Goal: Information Seeking & Learning: Learn about a topic

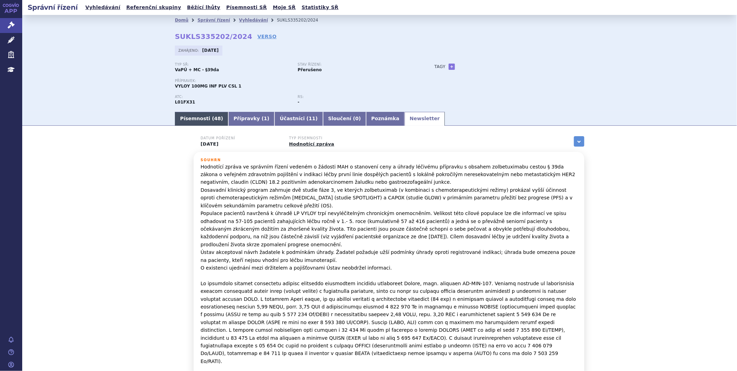
click at [179, 120] on link "Písemnosti ( 48 )" at bounding box center [201, 119] width 53 height 14
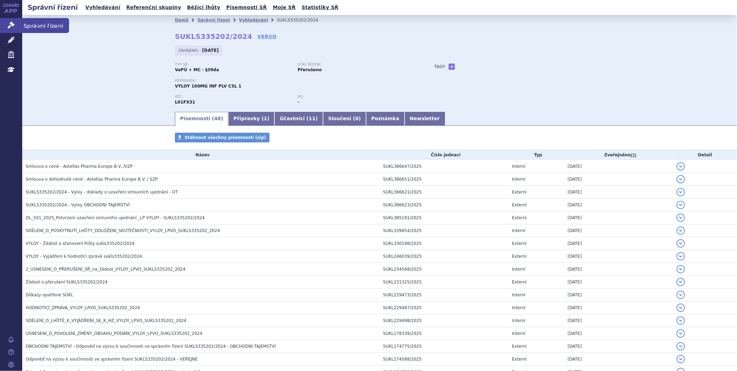
click at [12, 19] on link "Správní řízení" at bounding box center [11, 25] width 22 height 15
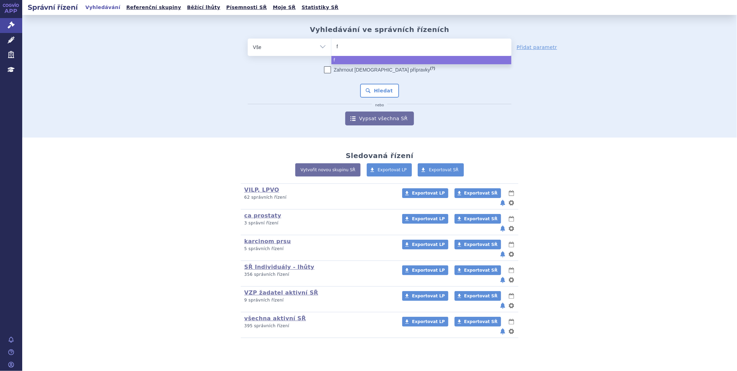
type input "fa"
type input "fab"
type input "fabh"
type input "fabha"
type input "fabhaů"
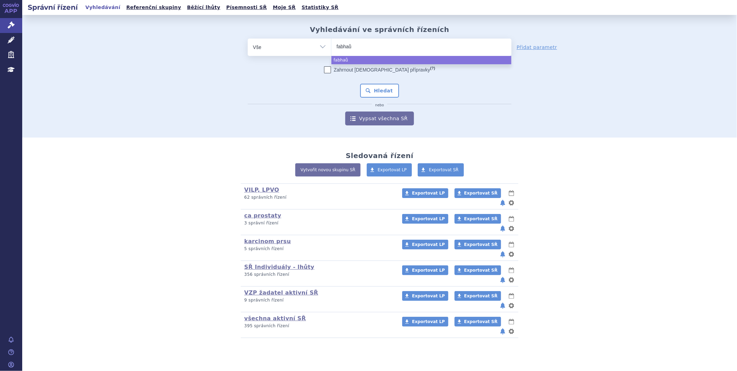
type input "fabha"
type input "fabhalt"
type input "fabhalta"
select select "fabhalta"
click at [381, 82] on div "Zahrnout bratrské přípravky (?) * Pozor, hledání dle vyhledávacího parametru In…" at bounding box center [380, 95] width 264 height 59
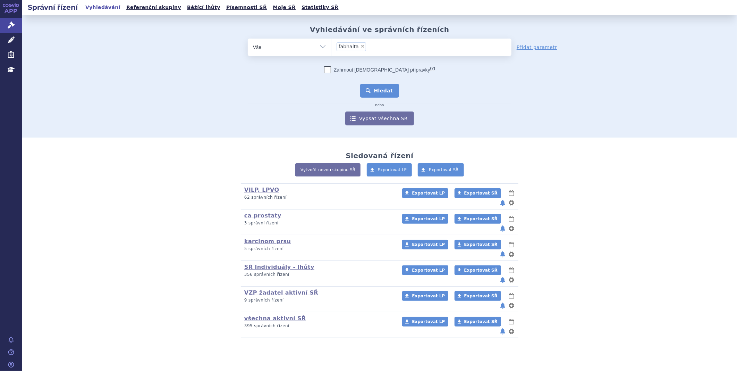
click at [383, 87] on button "Hledat" at bounding box center [379, 91] width 39 height 14
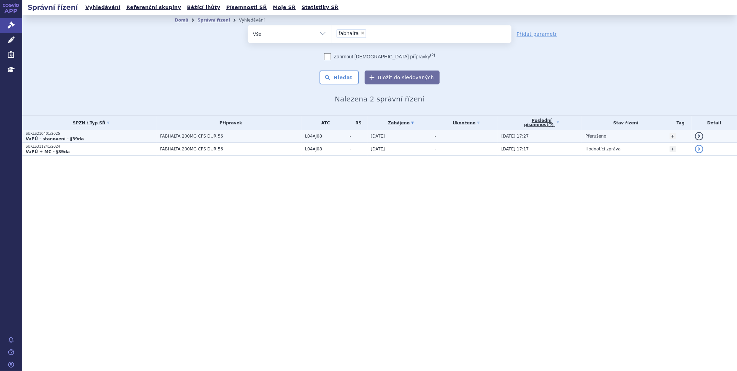
click at [61, 136] on strong "VaPÚ - stanovení - §39da" at bounding box center [55, 138] width 58 height 5
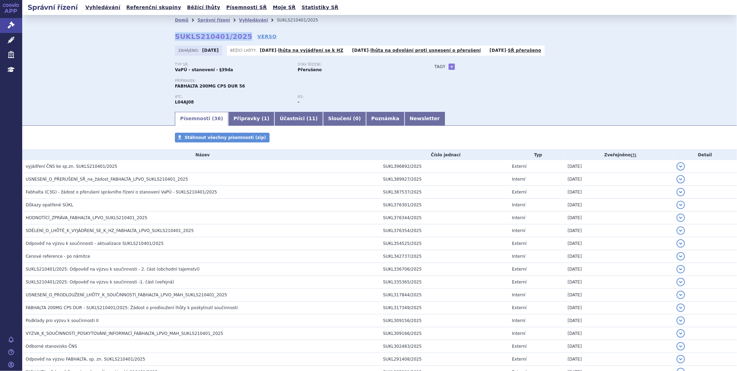
drag, startPoint x: 174, startPoint y: 36, endPoint x: 236, endPoint y: 37, distance: 62.9
click at [236, 37] on strong "SUKLS210401/2025" at bounding box center [213, 36] width 77 height 8
copy strong "SUKLS210401/2025"
click at [15, 24] on link "Správní řízení" at bounding box center [11, 25] width 22 height 15
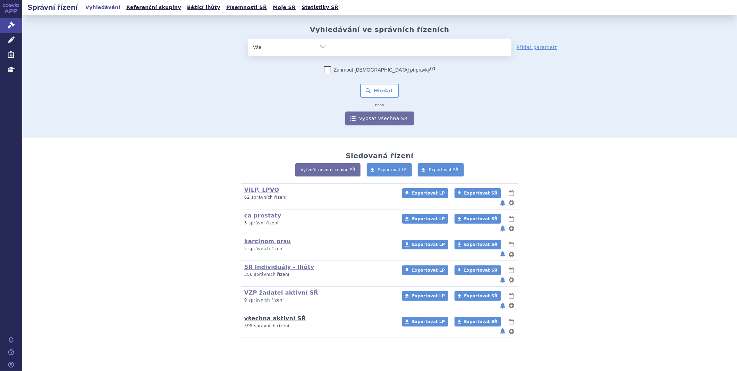
click at [257, 315] on link "všechna aktivní SŘ" at bounding box center [275, 318] width 62 height 7
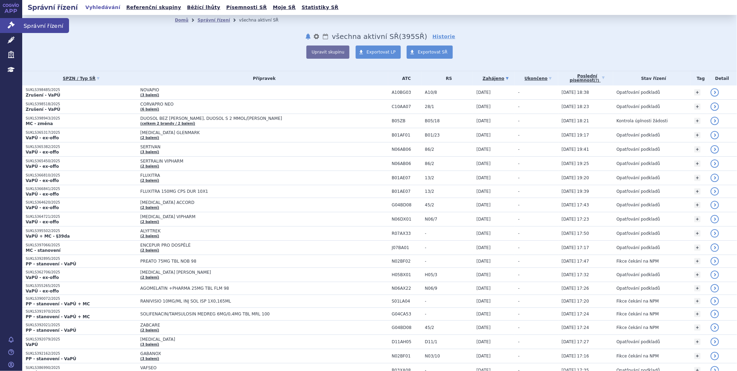
click at [21, 22] on link "Správní řízení" at bounding box center [11, 25] width 22 height 15
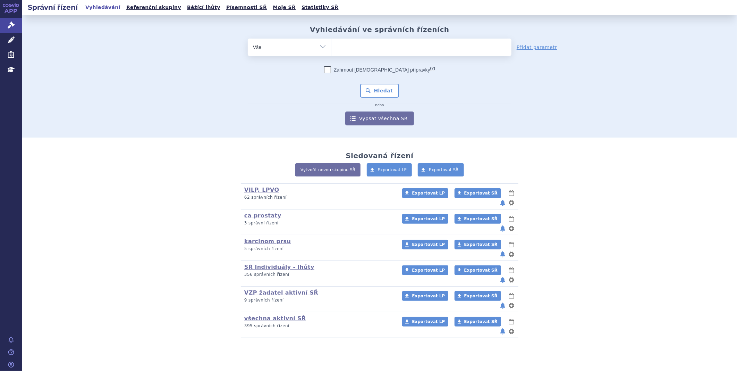
click at [360, 47] on ul at bounding box center [422, 46] width 180 height 15
click at [332, 47] on select at bounding box center [331, 46] width 0 height 17
type input "KE"
type input "KEY"
type input "KEYT"
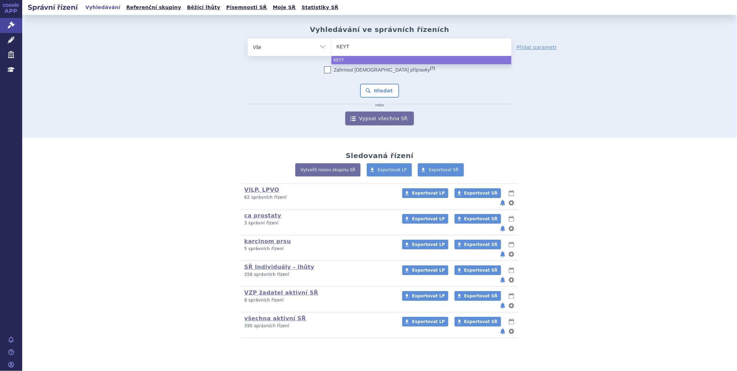
type input "KEYTR"
type input "KEYTRUD"
type input "KEYTRUDA"
select select "KEYTRUDA"
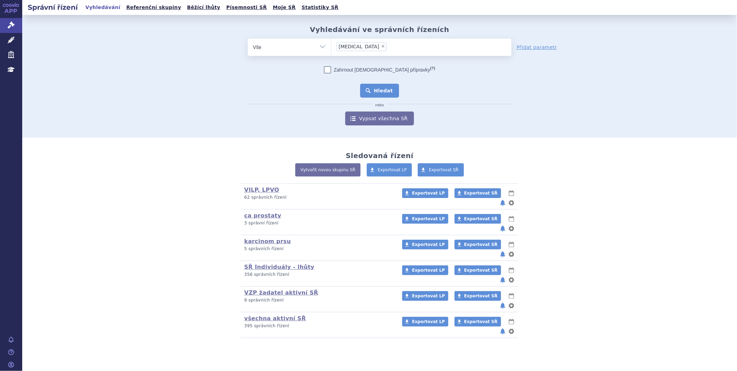
click at [391, 94] on button "Hledat" at bounding box center [379, 91] width 39 height 14
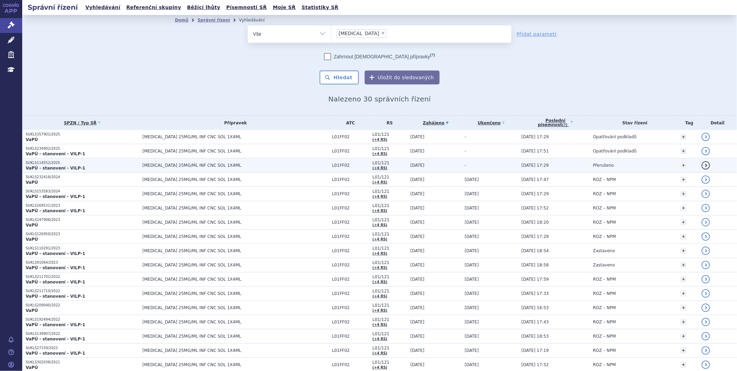
click at [61, 166] on strong "VaPÚ - stanovení - VILP-1" at bounding box center [56, 168] width 60 height 5
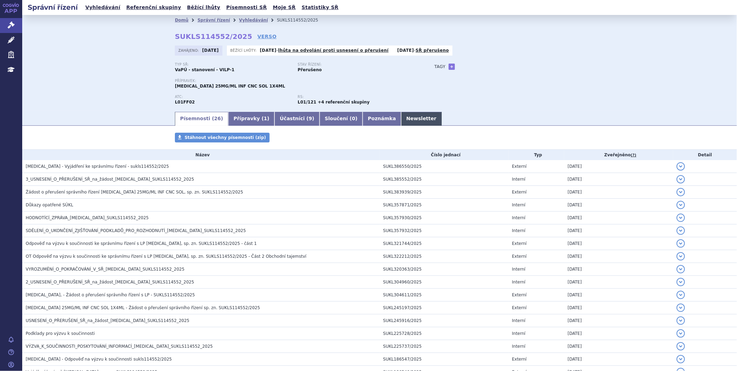
click at [401, 120] on link "Newsletter" at bounding box center [421, 119] width 41 height 14
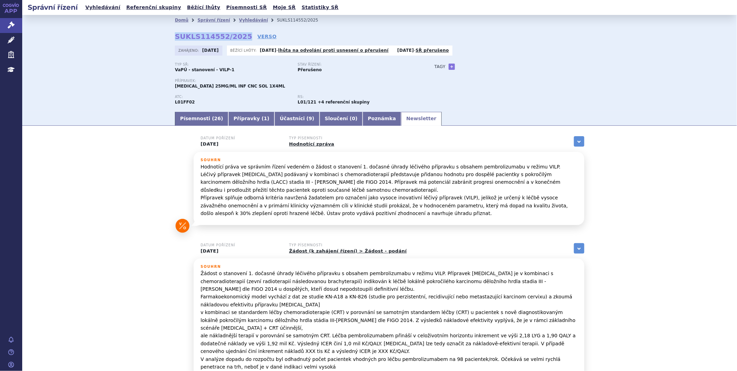
drag, startPoint x: 237, startPoint y: 35, endPoint x: 171, endPoint y: 35, distance: 65.6
click at [171, 35] on div "Domů Správní řízení Vyhledávání SUKLS114552/2025 SUKLS114552/2025 VERSO Zahájen…" at bounding box center [379, 67] width 437 height 85
copy strong "SUKLS114552/2025"
click at [12, 24] on icon at bounding box center [11, 25] width 7 height 7
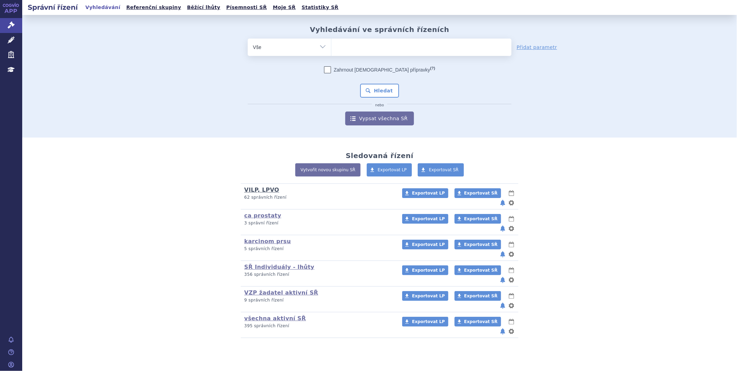
click at [262, 191] on link "VILP, LPVO" at bounding box center [261, 189] width 35 height 7
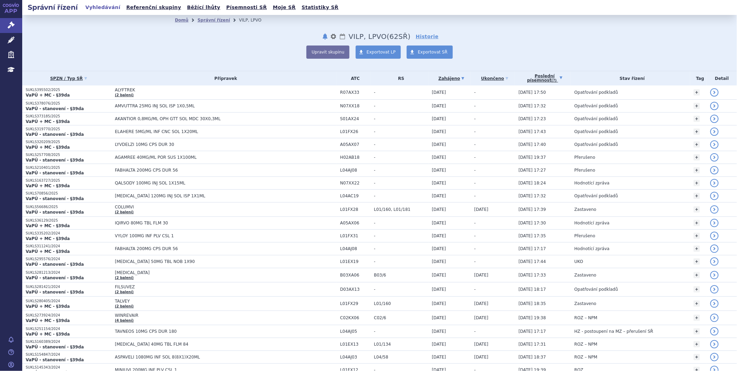
click at [528, 82] on link "Poslední písemnost (?)" at bounding box center [545, 78] width 52 height 14
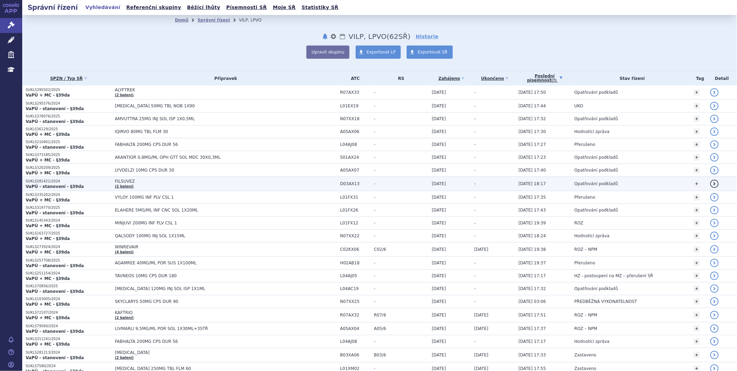
click at [134, 183] on span "FILSUVEZ" at bounding box center [202, 181] width 174 height 5
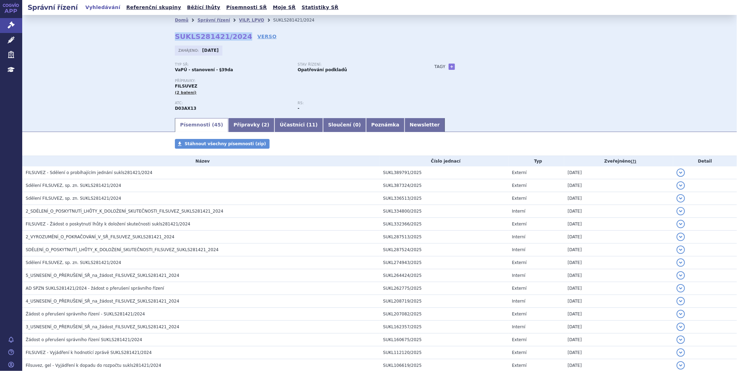
drag, startPoint x: 171, startPoint y: 37, endPoint x: 236, endPoint y: 35, distance: 64.9
click at [236, 35] on div "Domů Správní řízení VILP, LPVO SUKLS281421/2024 SUKLS281421/2024 VERSO Zahájeno…" at bounding box center [379, 71] width 437 height 92
copy strong "SUKLS281421/2024"
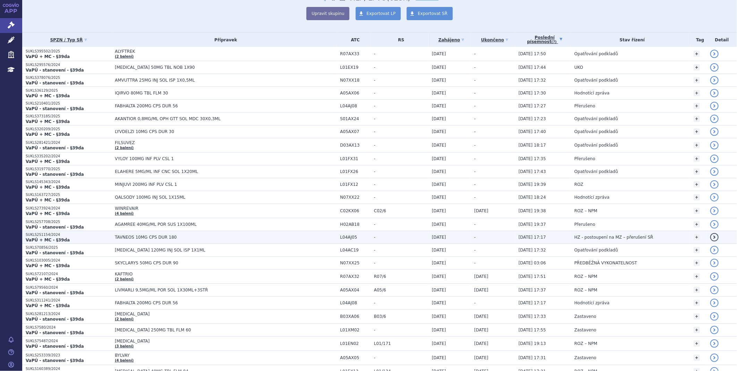
scroll to position [77, 0]
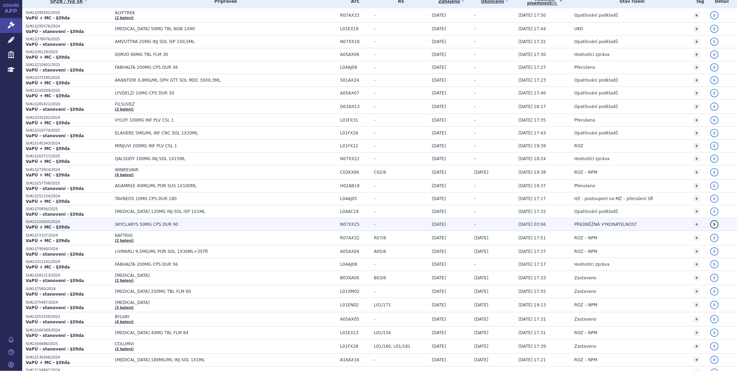
click at [155, 226] on span "SKYCLARYS 50MG CPS DUR 90" at bounding box center [202, 224] width 174 height 5
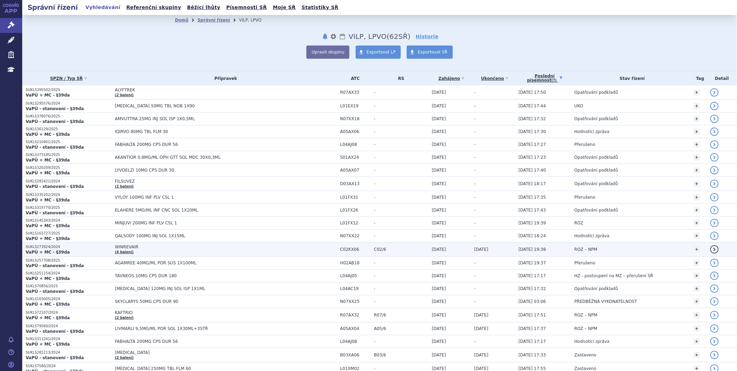
click at [127, 250] on link "(4 balení)" at bounding box center [124, 252] width 19 height 4
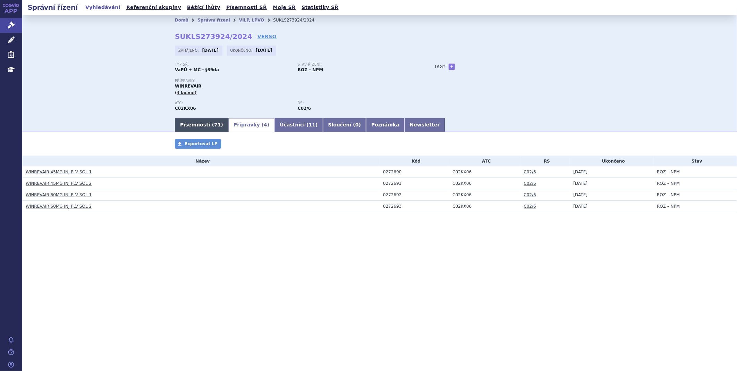
click at [189, 128] on link "Písemnosti ( 71 )" at bounding box center [201, 125] width 53 height 14
